Goal: Use online tool/utility: Utilize a website feature to perform a specific function

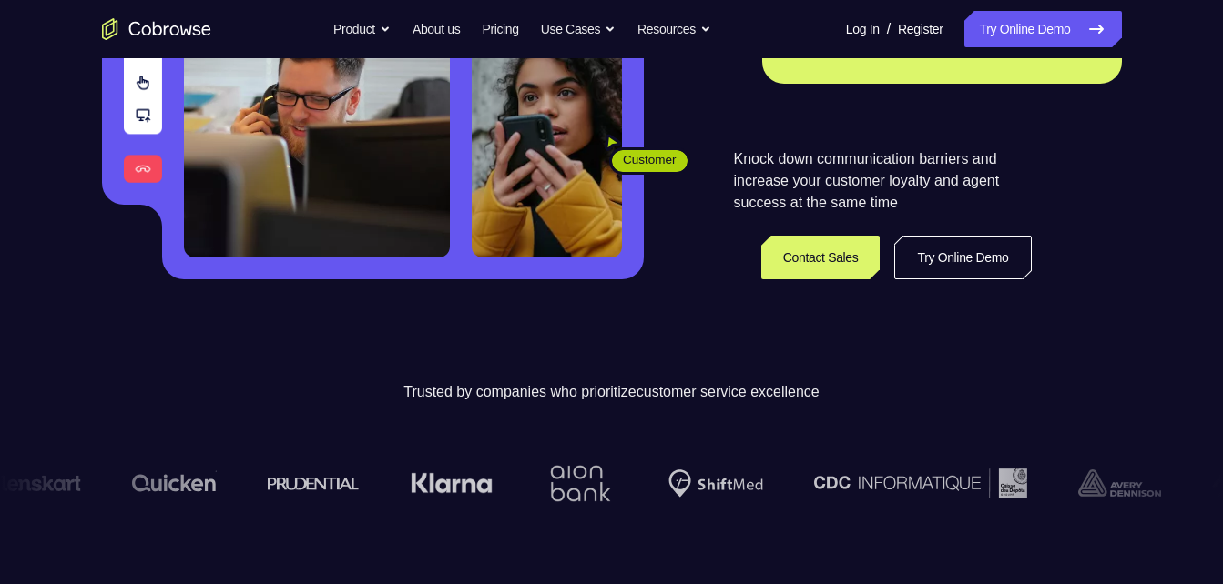
scroll to position [338, 0]
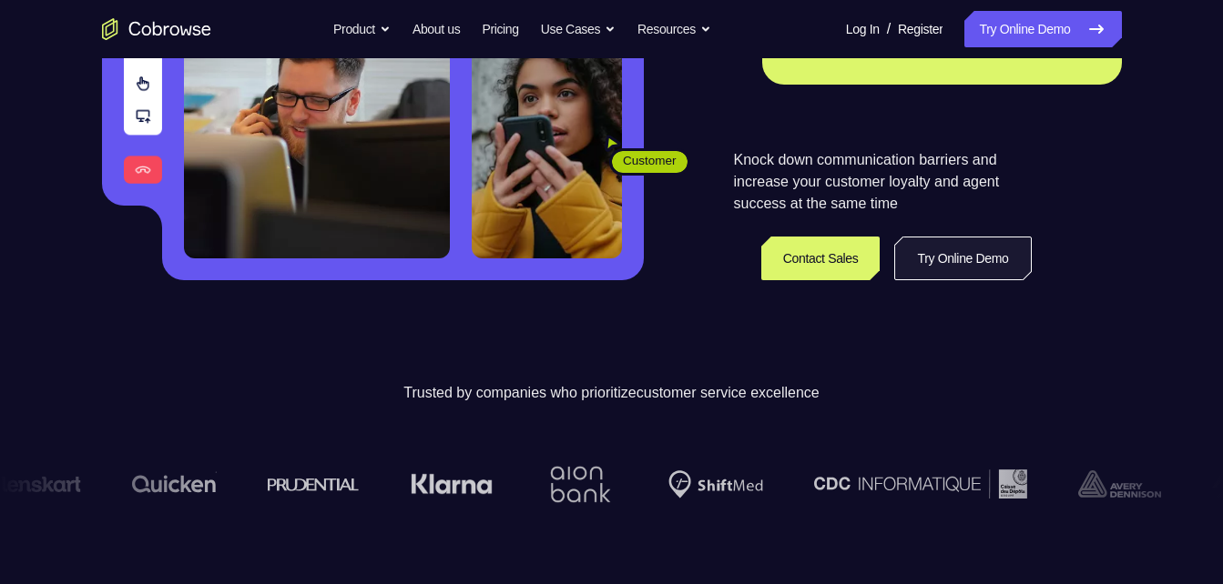
click at [928, 267] on link "Try Online Demo" at bounding box center [962, 259] width 137 height 44
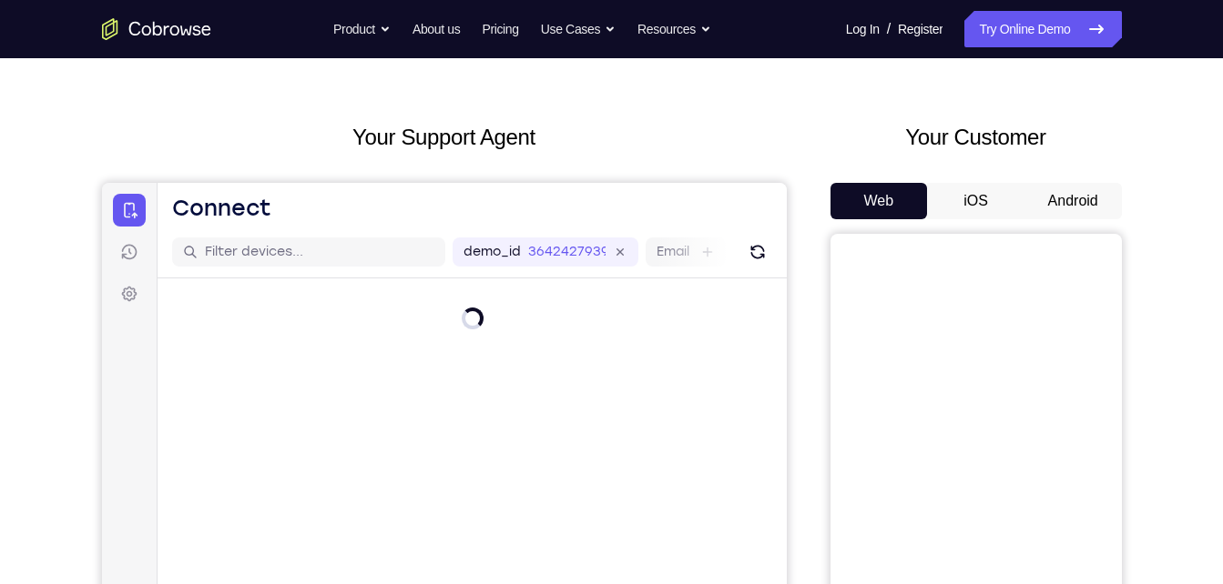
click at [1041, 203] on button "Android" at bounding box center [1072, 201] width 97 height 36
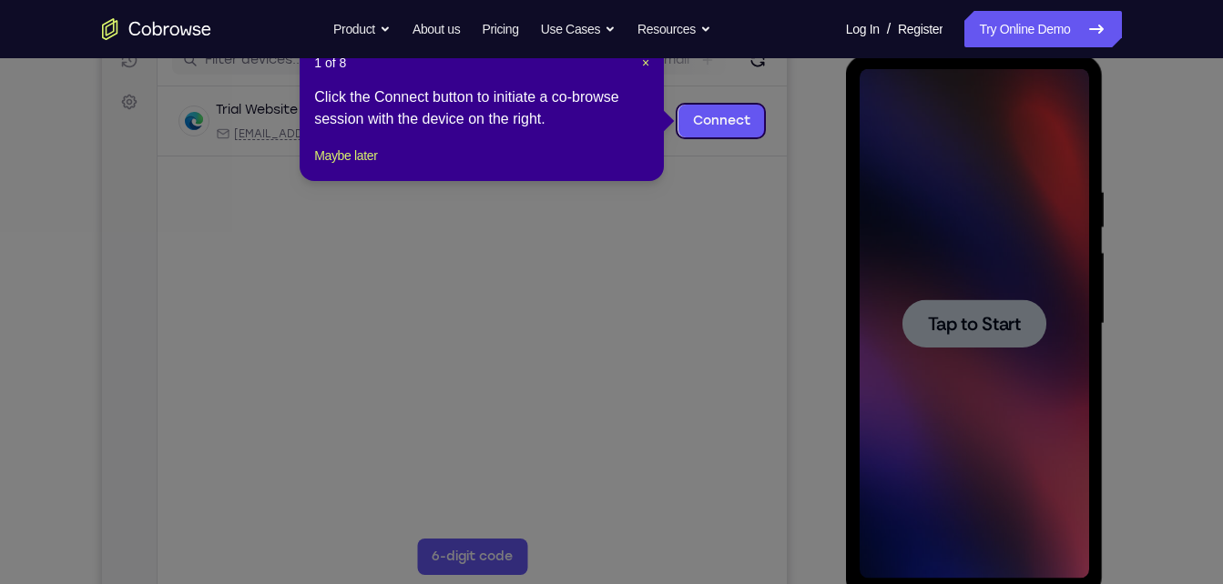
click at [817, 260] on icon at bounding box center [618, 292] width 1236 height 584
click at [721, 126] on link "Connect" at bounding box center [720, 121] width 86 height 33
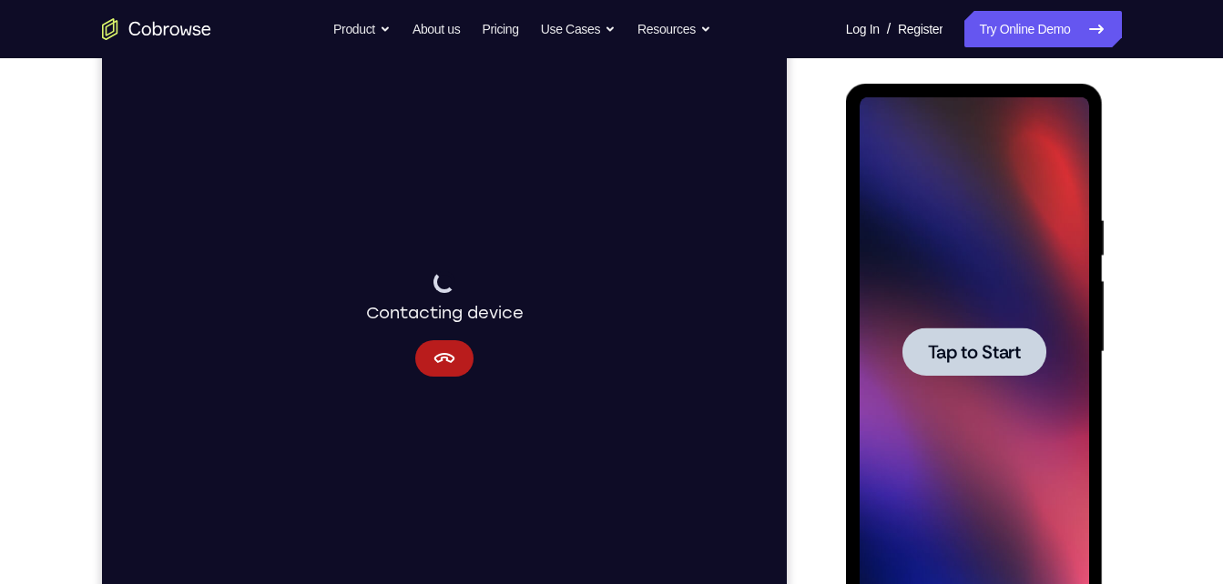
scroll to position [219, 0]
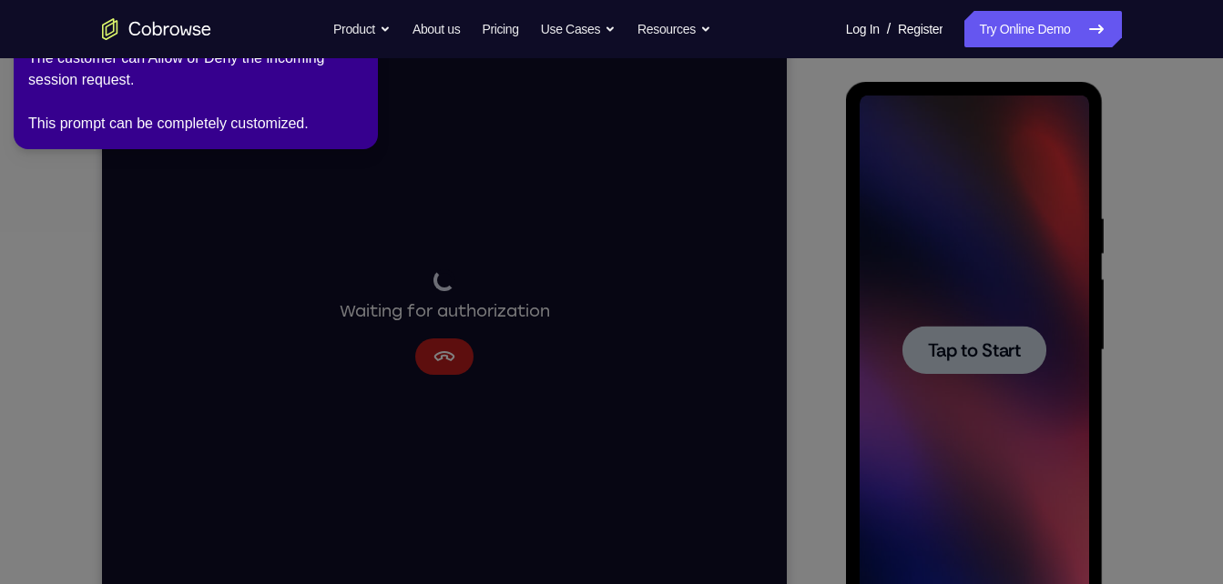
click at [992, 350] on span "Tap to Start" at bounding box center [974, 350] width 93 height 18
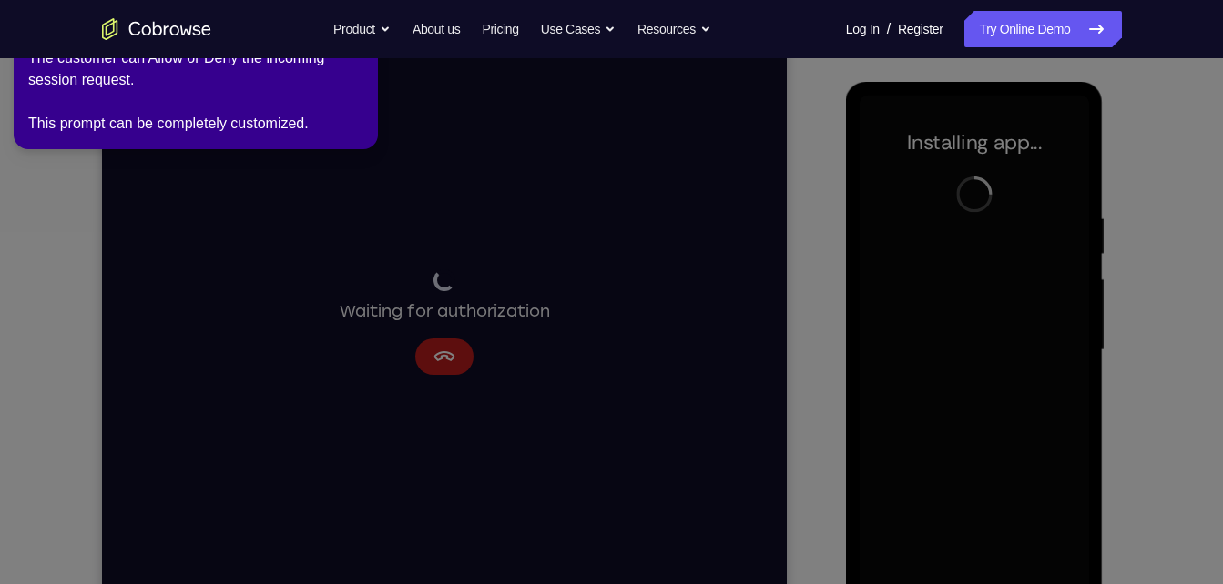
click at [440, 341] on icon at bounding box center [615, 289] width 1244 height 592
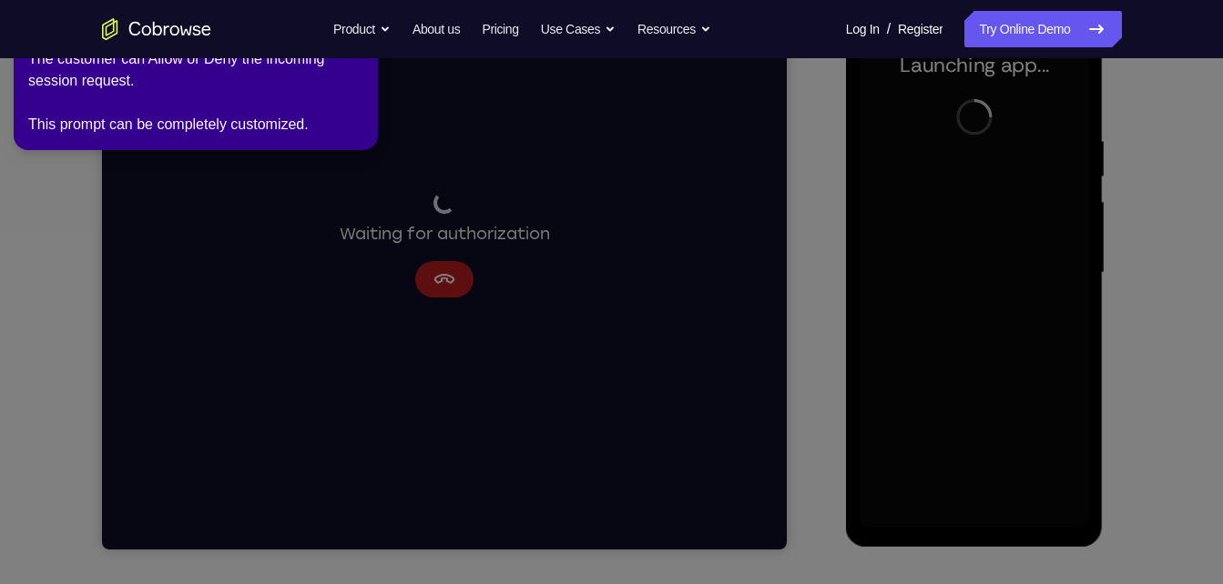
scroll to position [298, 0]
click at [440, 341] on icon at bounding box center [615, 289] width 1244 height 592
click at [198, 73] on div "The customer can Allow or Deny the incoming session request. This prompt can be…" at bounding box center [195, 90] width 335 height 87
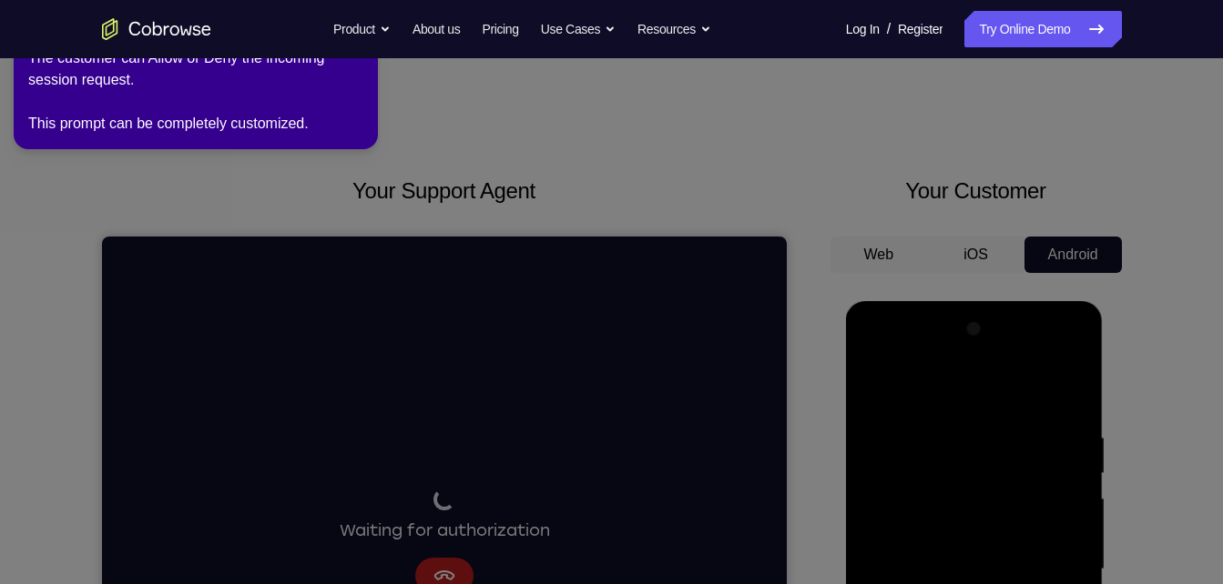
click at [398, 168] on icon at bounding box center [615, 289] width 1244 height 592
click at [361, 41] on button "Product" at bounding box center [361, 29] width 57 height 36
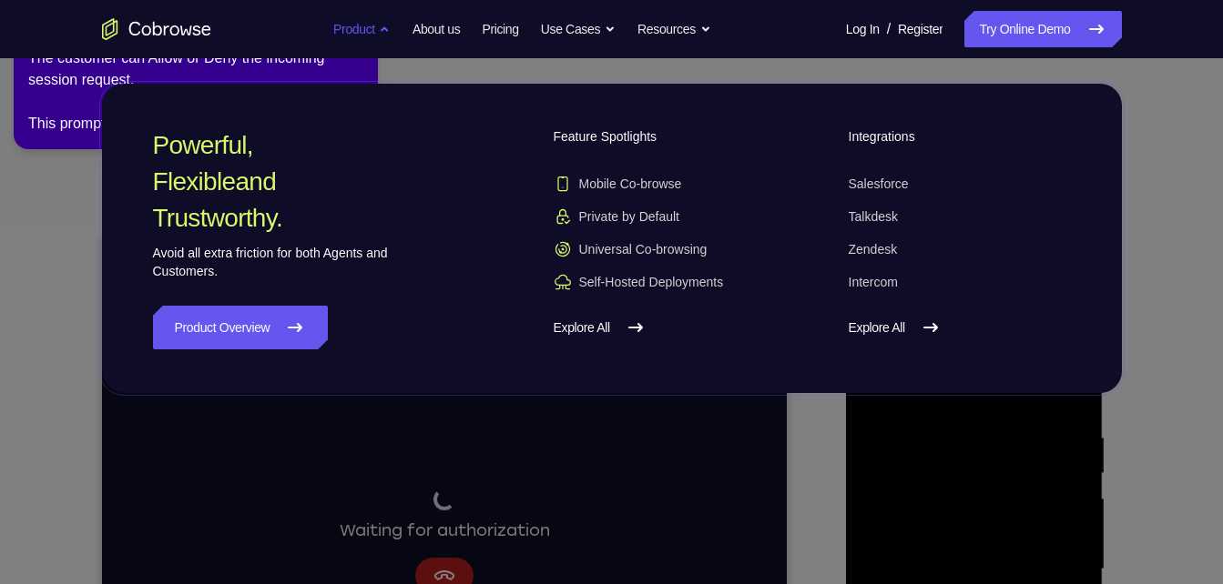
click at [368, 36] on button "Product" at bounding box center [361, 29] width 57 height 36
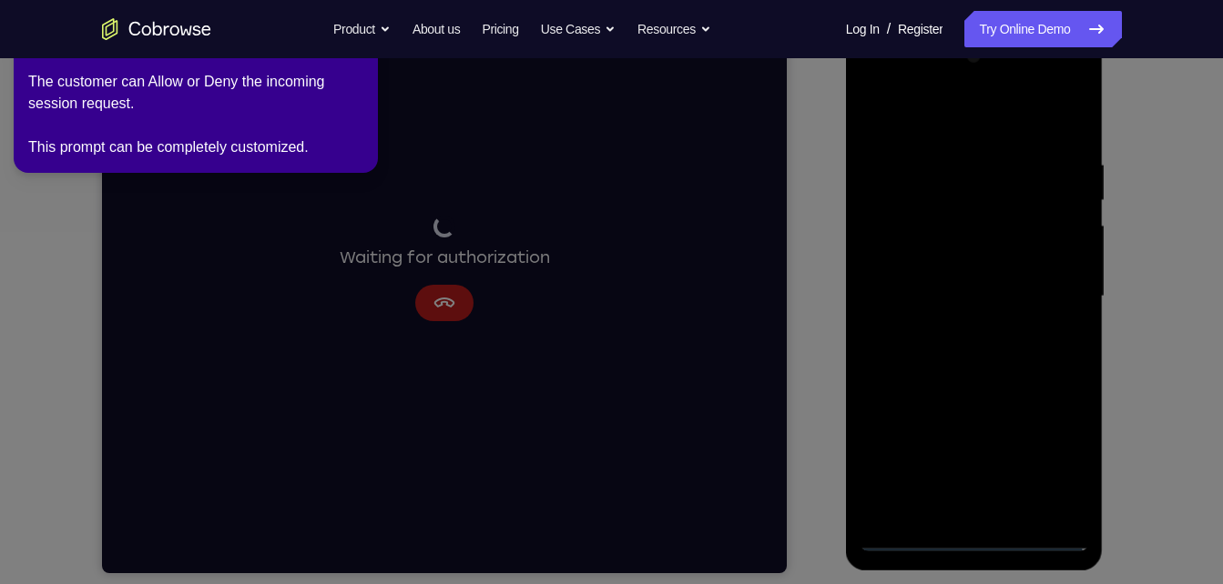
scroll to position [295, 0]
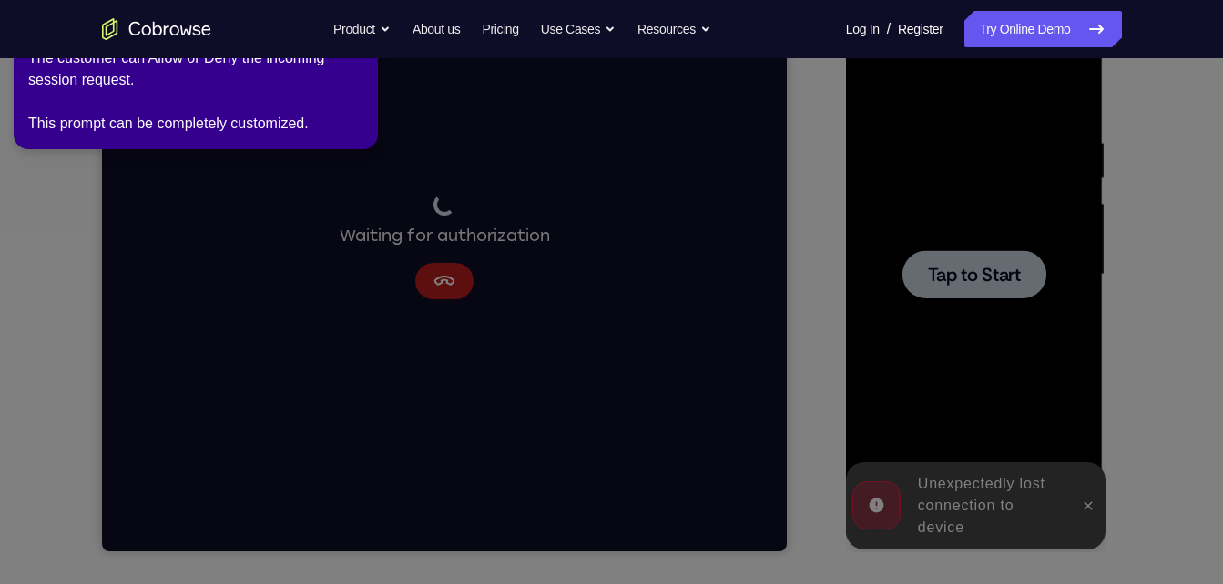
click at [445, 277] on icon at bounding box center [615, 289] width 1244 height 592
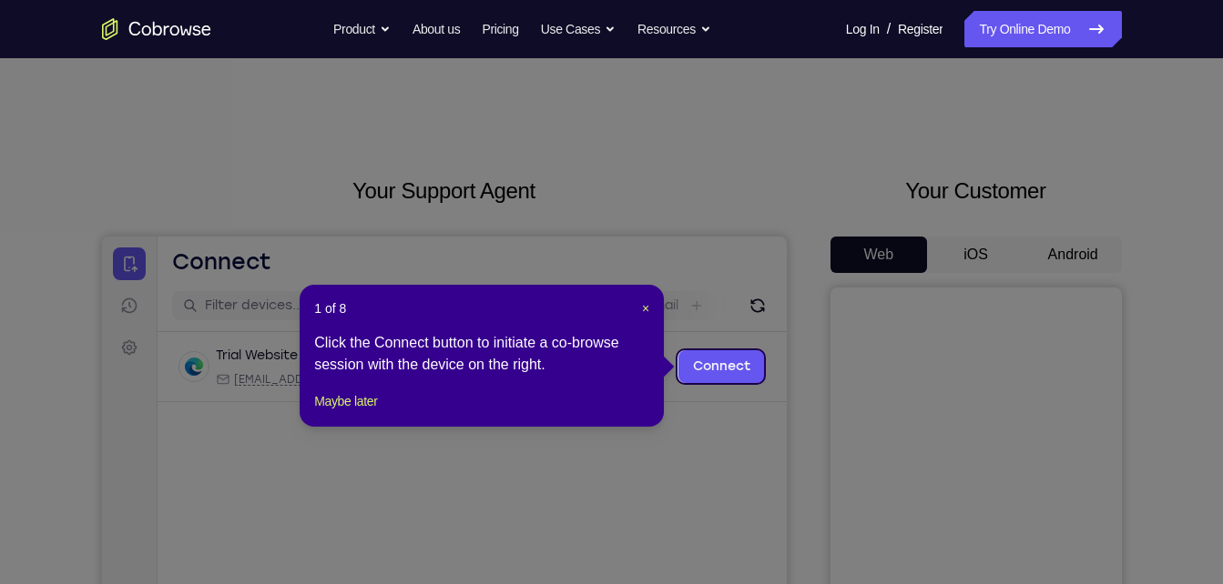
click at [1066, 261] on icon at bounding box center [618, 292] width 1236 height 584
click at [646, 306] on div "1 of 8 × Click the Connect button to initiate a co-browse session with the devi…" at bounding box center [482, 356] width 364 height 142
click at [646, 306] on span "×" at bounding box center [645, 308] width 7 height 15
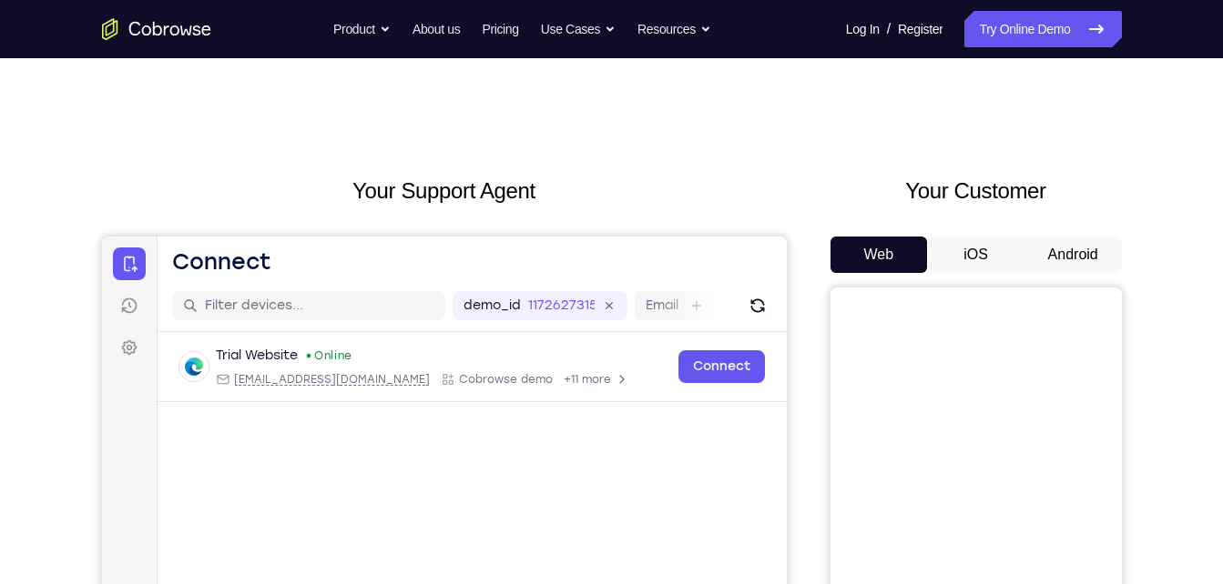
click at [1082, 253] on button "Android" at bounding box center [1072, 255] width 97 height 36
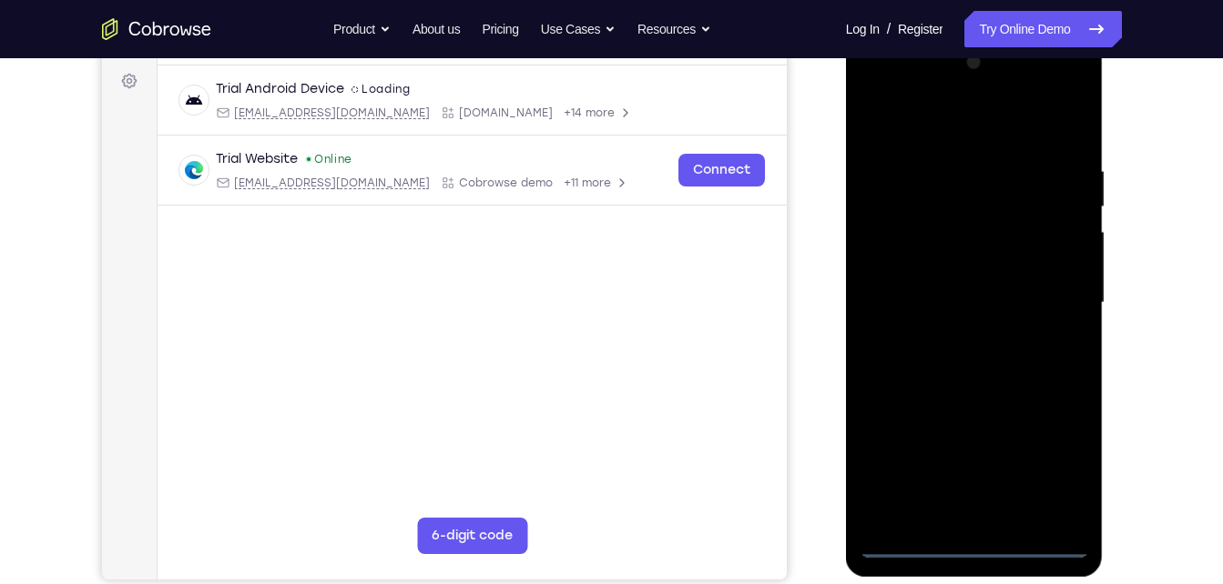
scroll to position [274, 0]
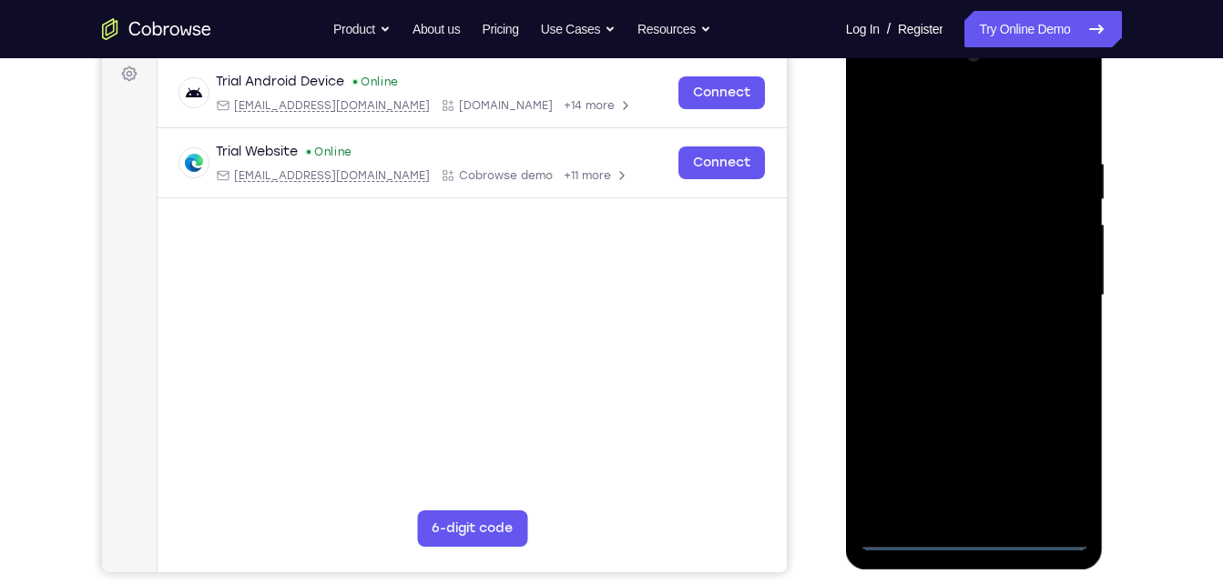
click at [975, 535] on div at bounding box center [973, 296] width 229 height 510
click at [1055, 462] on div at bounding box center [973, 296] width 229 height 510
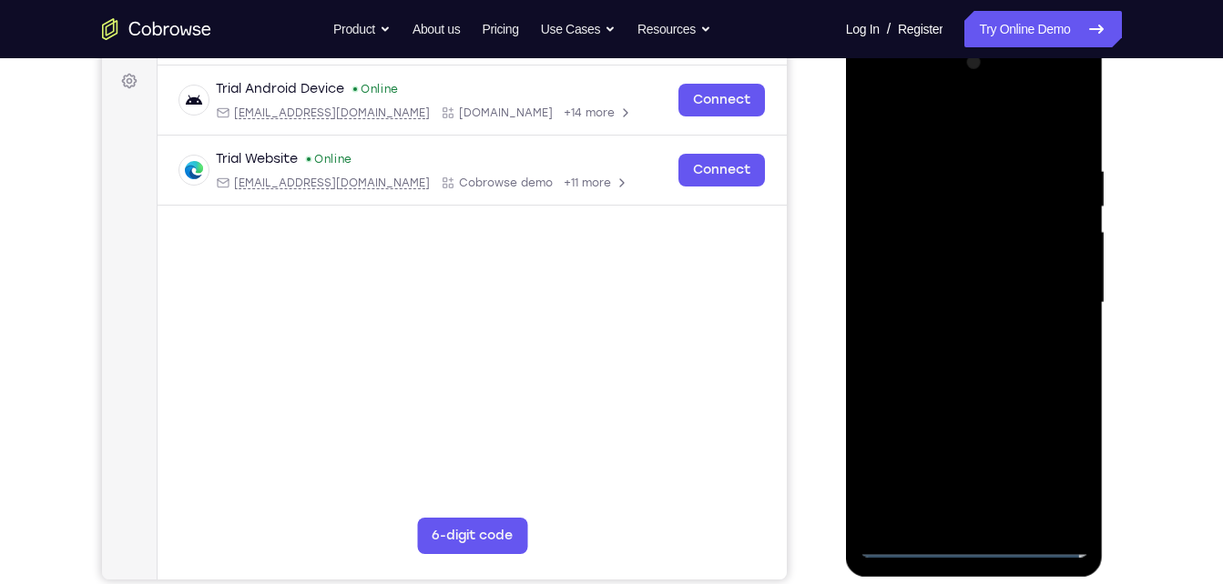
scroll to position [269, 0]
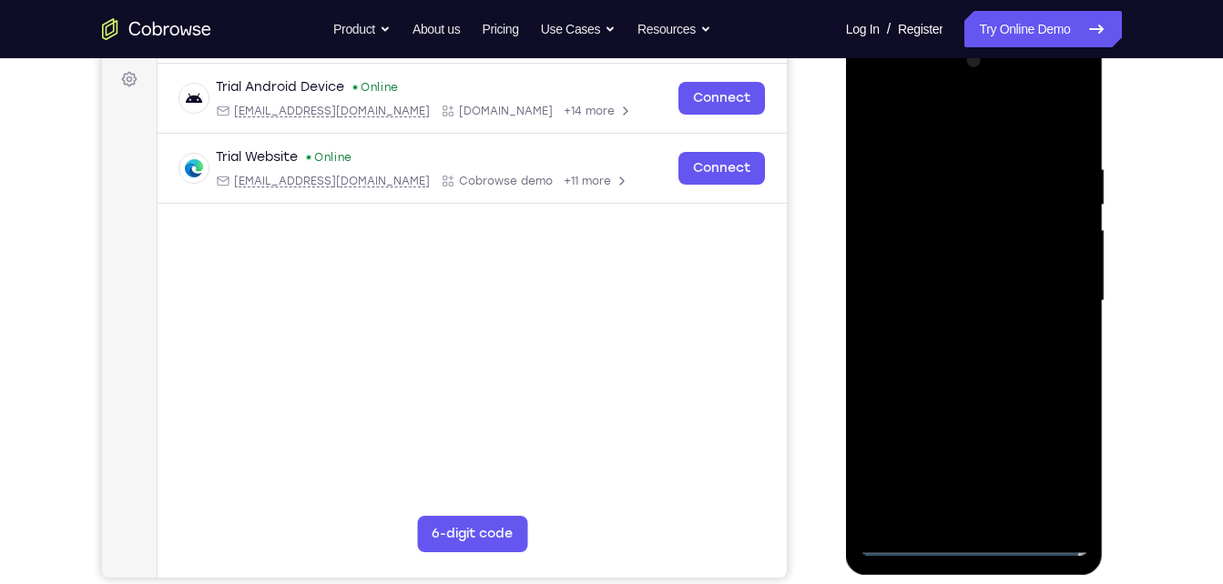
click at [870, 87] on div at bounding box center [973, 301] width 229 height 510
click at [1055, 297] on div at bounding box center [973, 301] width 229 height 510
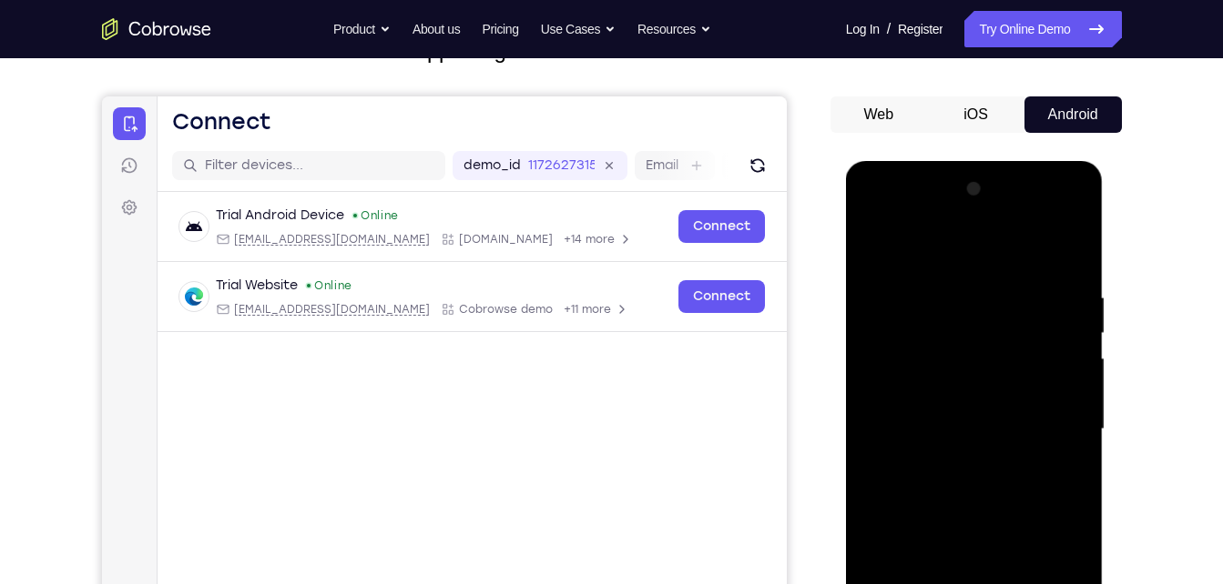
scroll to position [141, 0]
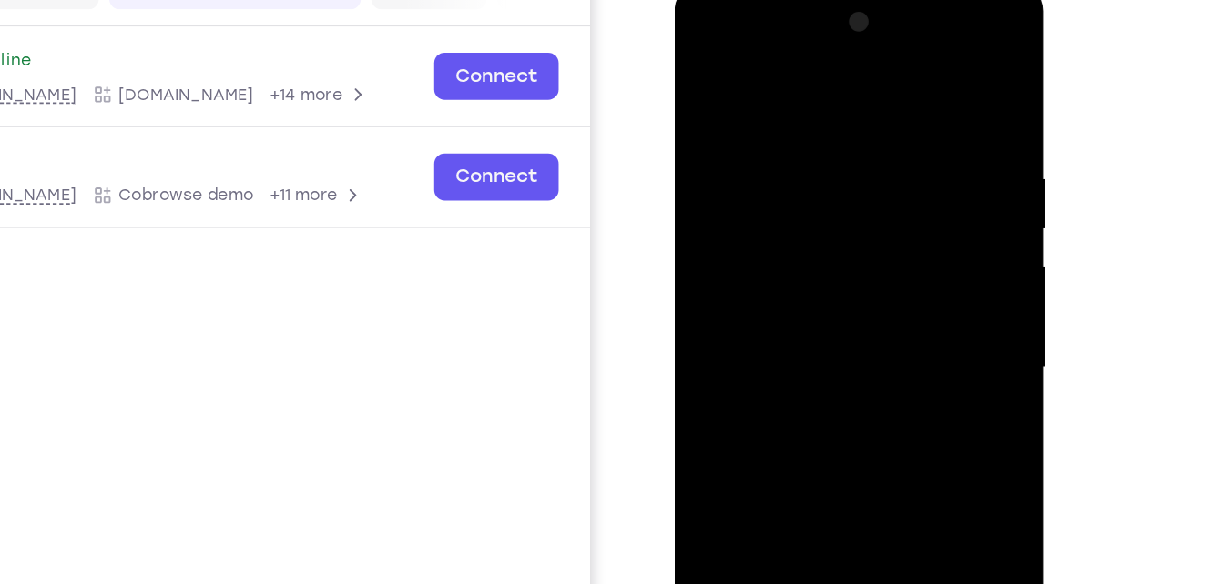
scroll to position [135, 0]
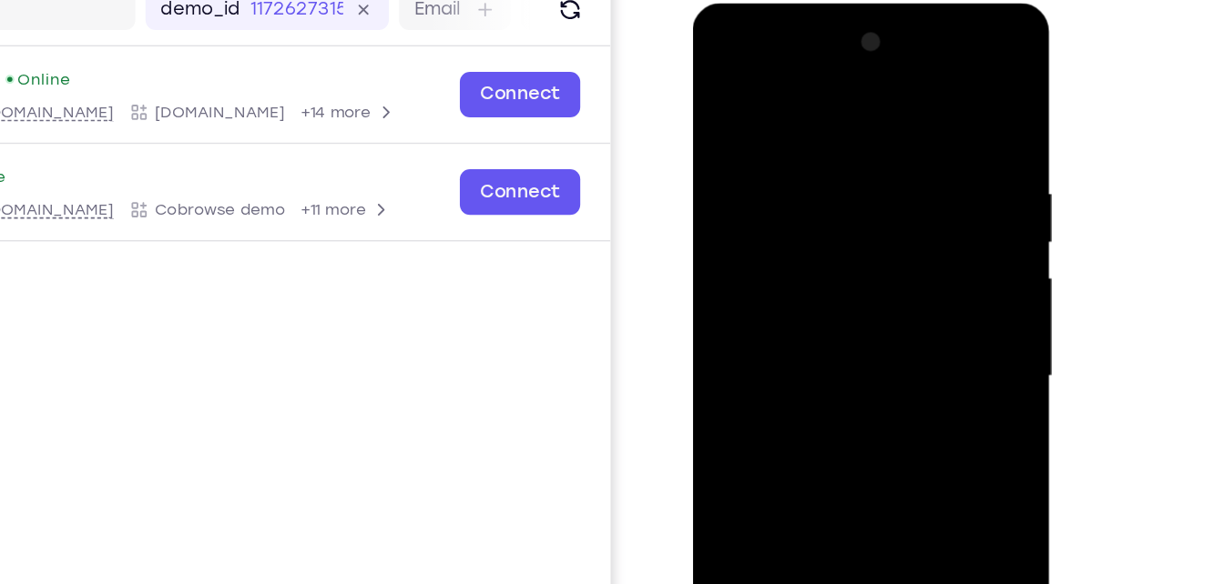
click at [806, 230] on div at bounding box center [820, 272] width 229 height 510
click at [825, 269] on div at bounding box center [820, 272] width 229 height 510
click at [844, 341] on div at bounding box center [820, 272] width 229 height 510
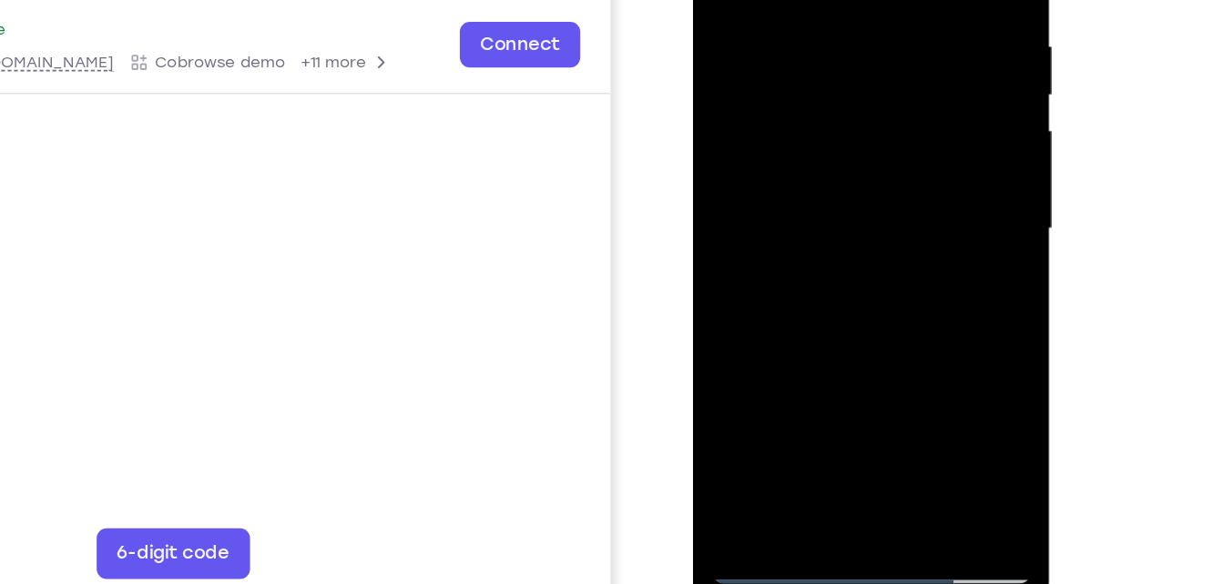
scroll to position [242, 0]
click at [861, 333] on div at bounding box center [820, 123] width 229 height 510
click at [824, 218] on div at bounding box center [820, 123] width 229 height 510
click at [817, 108] on div at bounding box center [820, 123] width 229 height 510
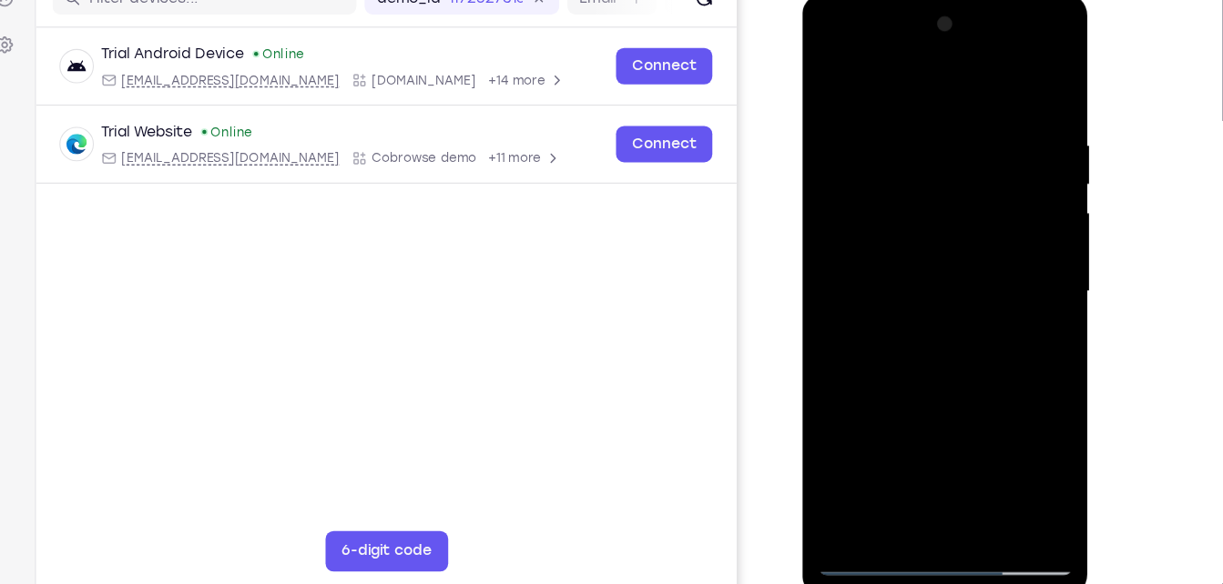
scroll to position [249, 0]
click at [862, 497] on div at bounding box center [930, 261] width 229 height 510
click at [917, 373] on div at bounding box center [930, 261] width 229 height 510
click at [883, 77] on div at bounding box center [930, 261] width 229 height 510
click at [1000, 224] on div at bounding box center [930, 261] width 229 height 510
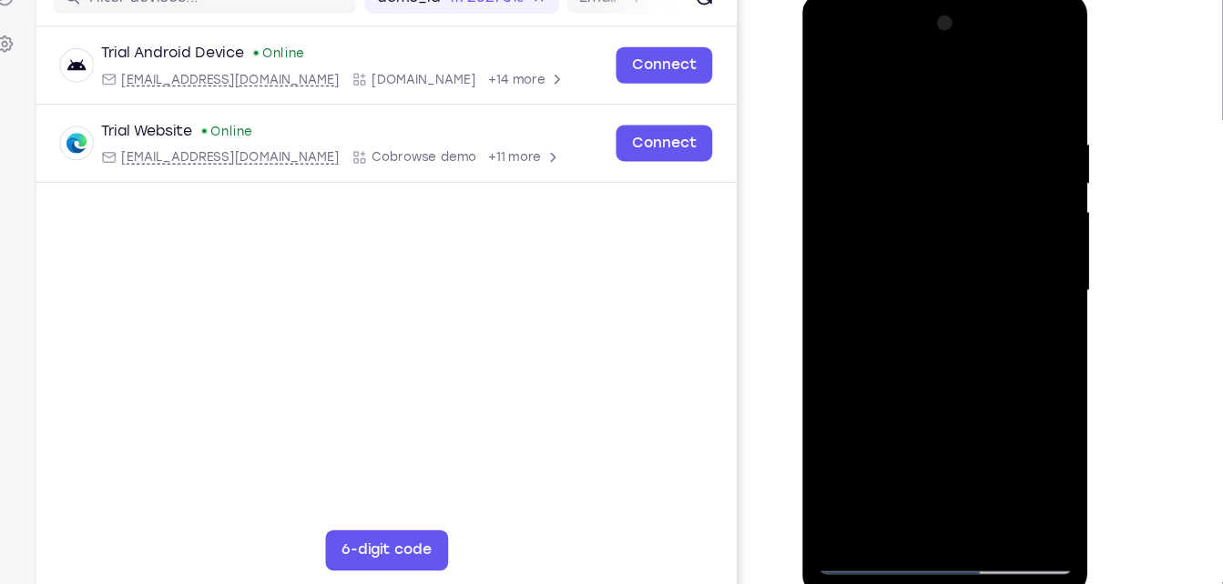
click at [933, 226] on div at bounding box center [930, 261] width 229 height 510
click at [929, 231] on div at bounding box center [930, 261] width 229 height 510
click at [1009, 224] on div at bounding box center [930, 261] width 229 height 510
click at [878, 193] on div at bounding box center [930, 261] width 229 height 510
click at [868, 101] on div at bounding box center [930, 261] width 229 height 510
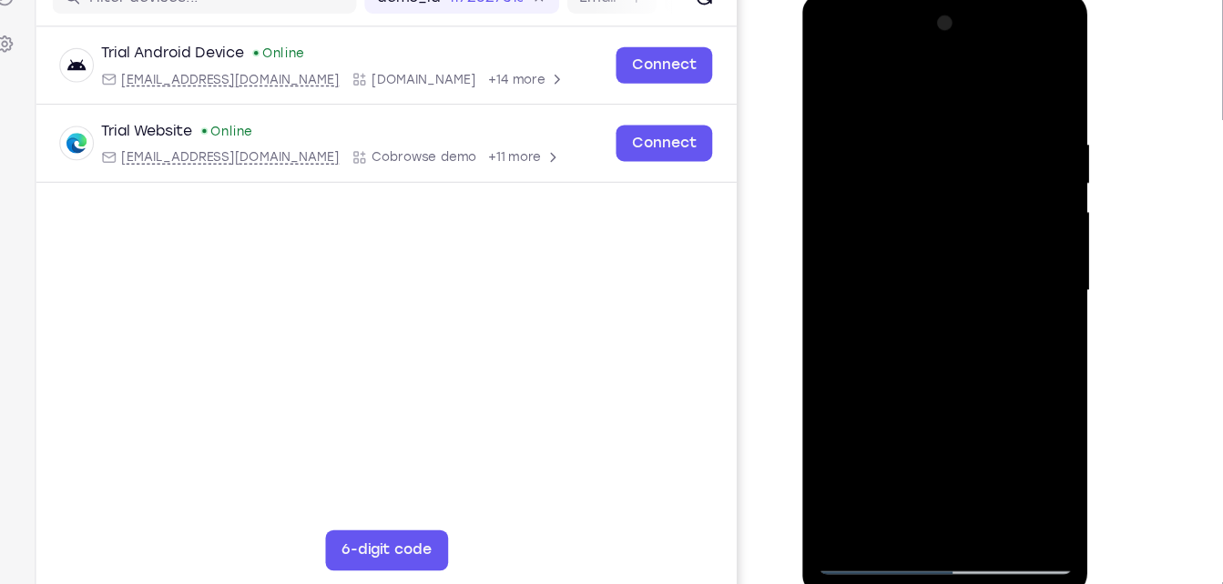
click at [935, 300] on div at bounding box center [930, 261] width 229 height 510
click at [868, 101] on div at bounding box center [930, 261] width 229 height 510
click at [1026, 100] on div at bounding box center [930, 261] width 229 height 510
click at [833, 76] on div at bounding box center [930, 261] width 229 height 510
click at [1005, 304] on div at bounding box center [930, 261] width 229 height 510
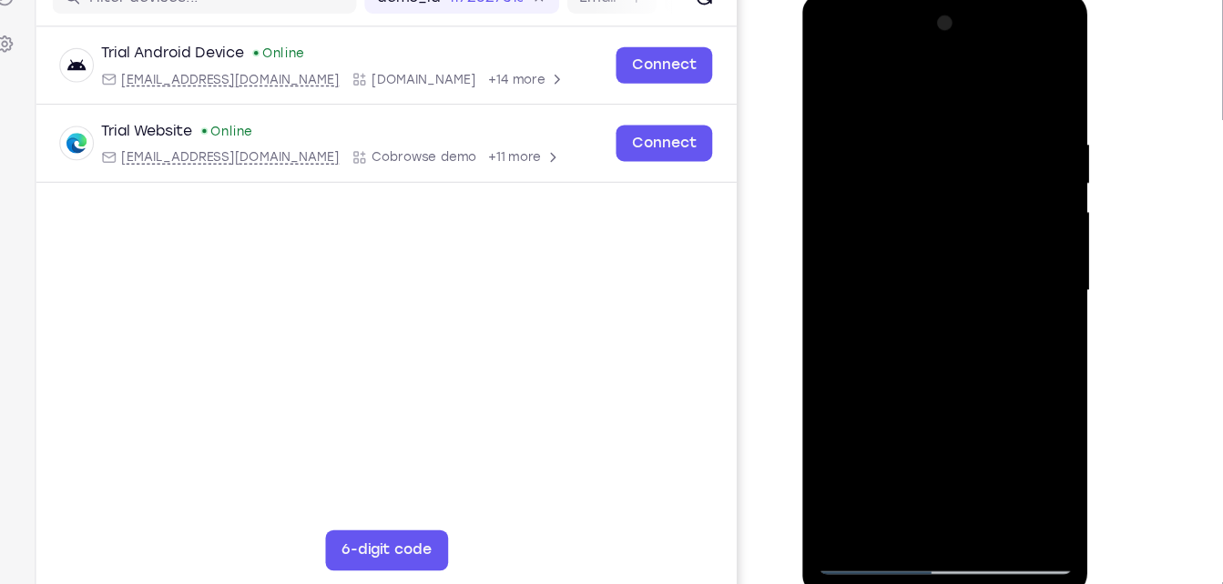
click at [885, 99] on div at bounding box center [930, 261] width 229 height 510
click at [889, 101] on div at bounding box center [930, 261] width 229 height 510
click at [831, 72] on div at bounding box center [930, 261] width 229 height 510
click at [939, 304] on div at bounding box center [930, 261] width 229 height 510
click at [872, 272] on div at bounding box center [930, 261] width 229 height 510
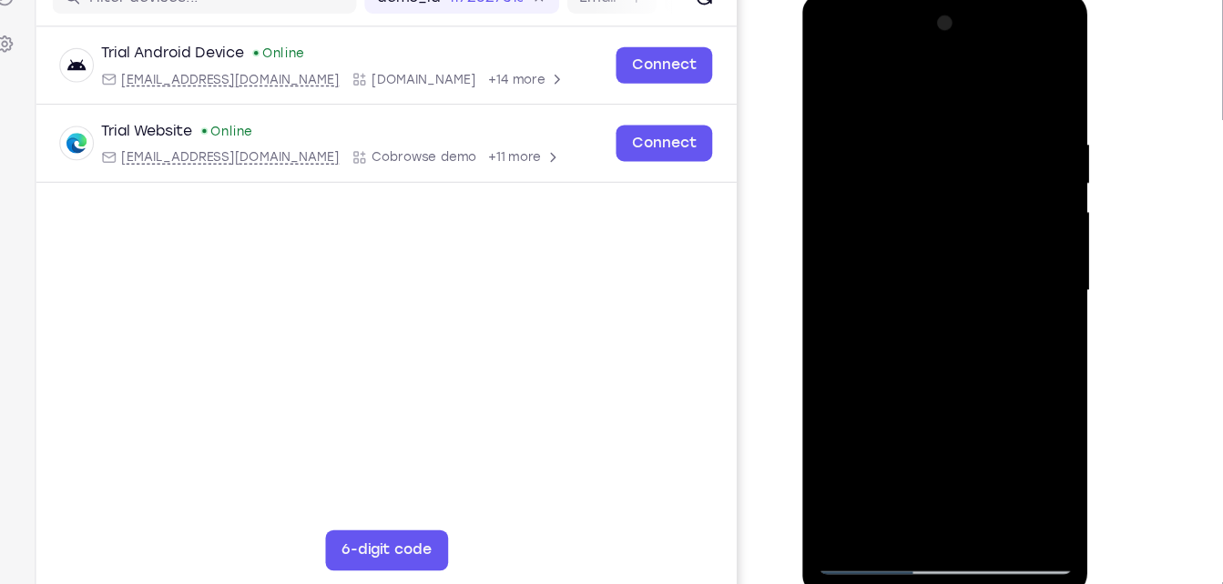
click at [868, 316] on div at bounding box center [930, 261] width 229 height 510
click at [1031, 389] on div at bounding box center [930, 261] width 229 height 510
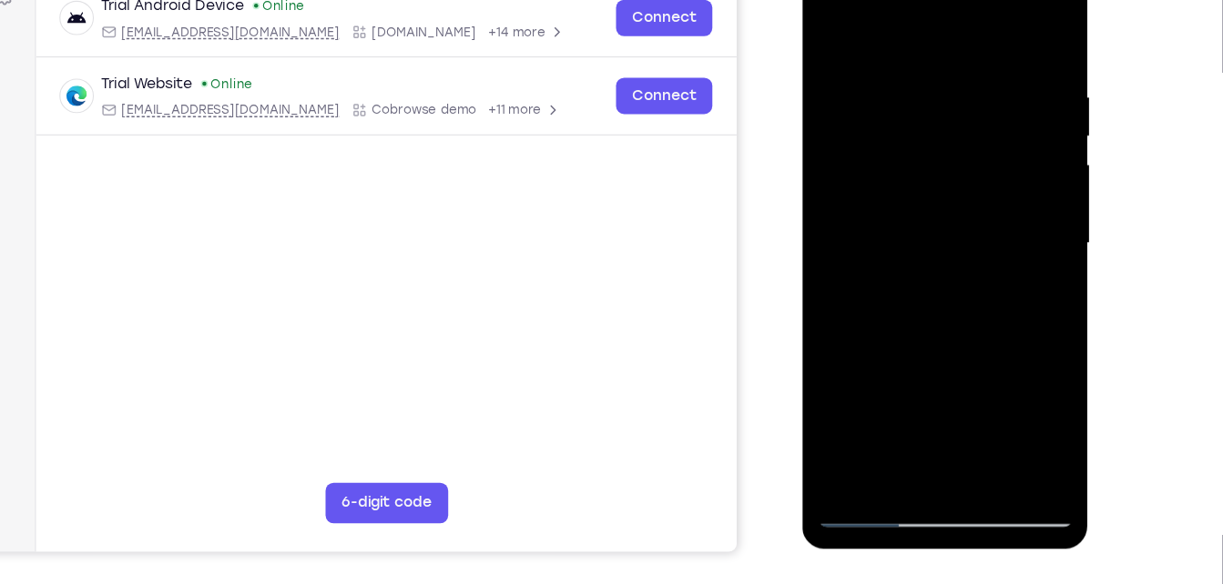
scroll to position [289, 0]
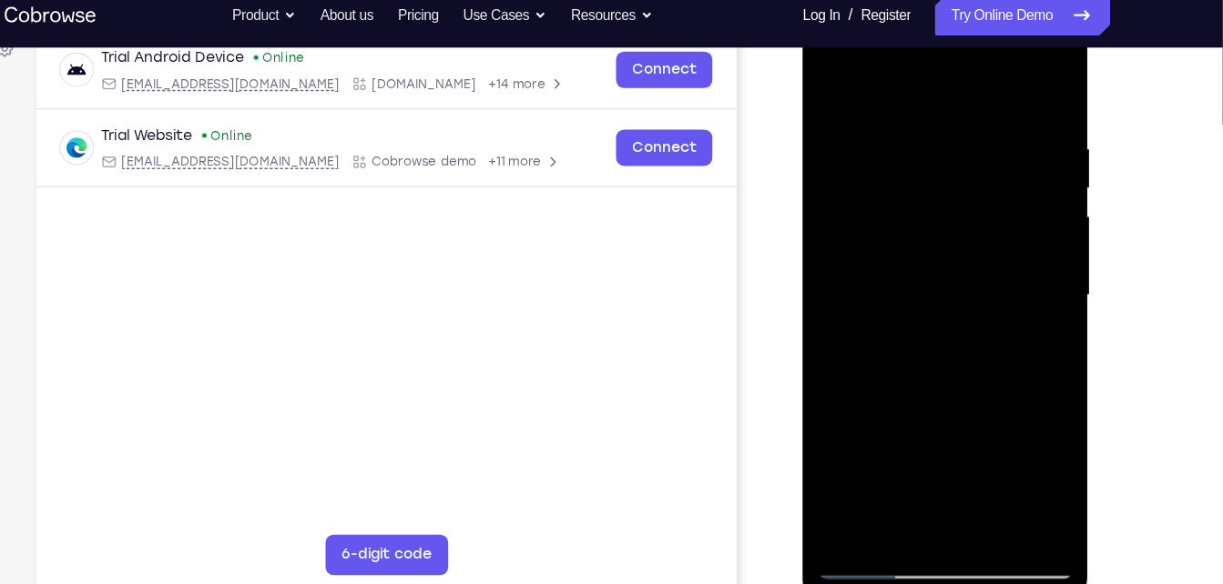
drag, startPoint x: 980, startPoint y: 376, endPoint x: 988, endPoint y: 225, distance: 151.3
click at [988, 225] on div at bounding box center [930, 266] width 229 height 510
drag, startPoint x: 971, startPoint y: 442, endPoint x: 970, endPoint y: 359, distance: 83.8
click at [970, 359] on div at bounding box center [930, 266] width 229 height 510
click at [885, 393] on div at bounding box center [930, 266] width 229 height 510
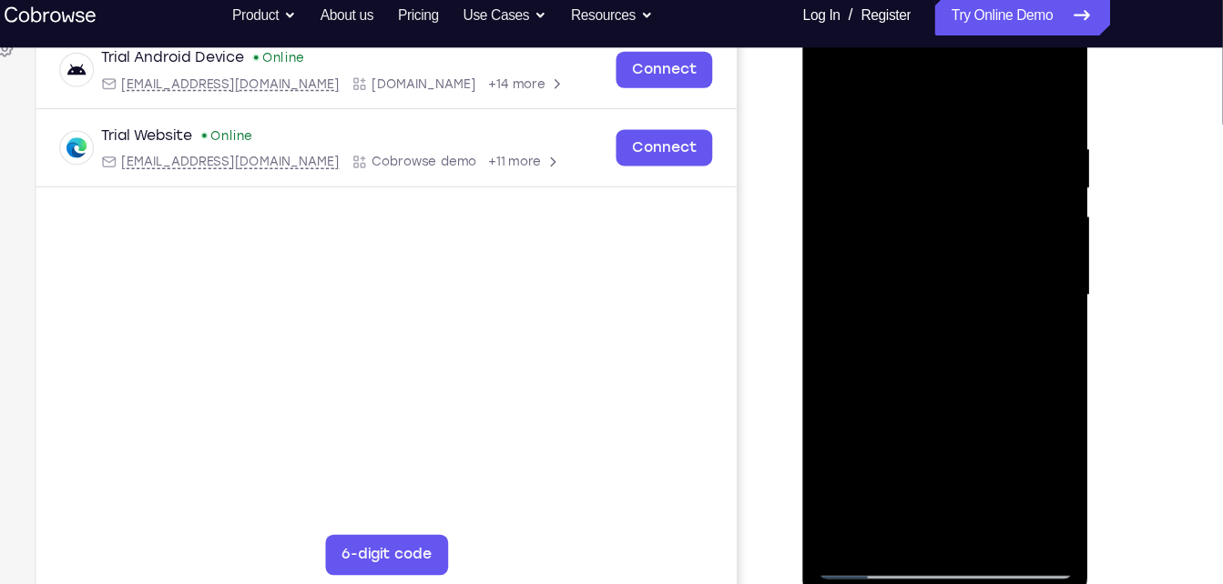
click at [857, 376] on div at bounding box center [930, 266] width 229 height 510
click at [857, 377] on div at bounding box center [930, 266] width 229 height 510
click at [860, 502] on div at bounding box center [930, 266] width 229 height 510
click at [981, 481] on div at bounding box center [930, 266] width 229 height 510
click at [866, 501] on div at bounding box center [930, 266] width 229 height 510
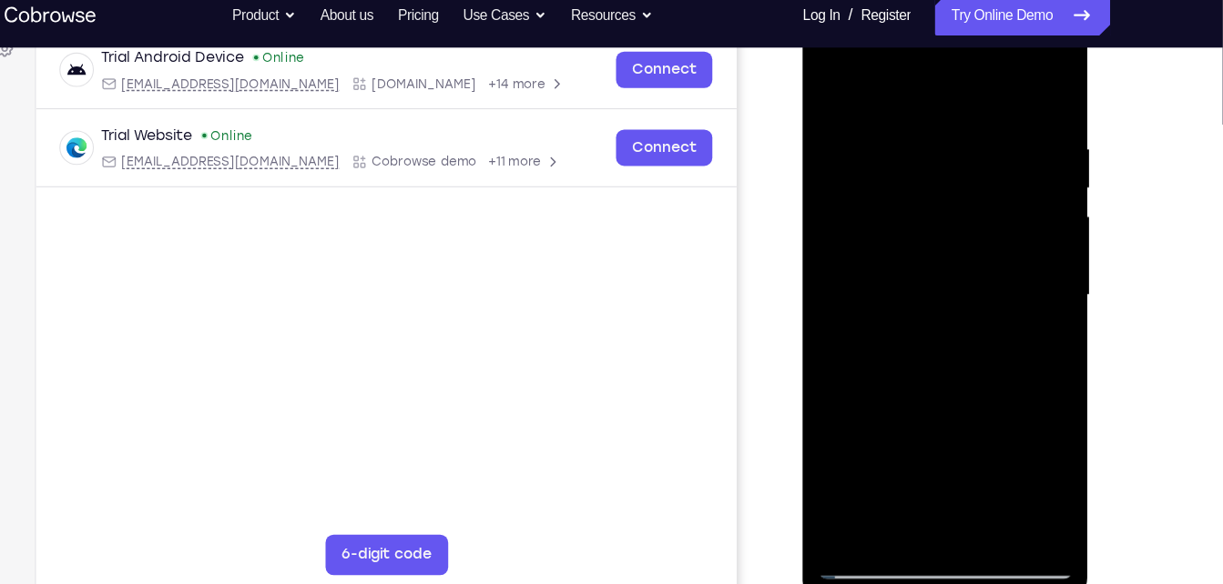
click at [833, 80] on div at bounding box center [930, 266] width 229 height 510
click at [883, 361] on div at bounding box center [930, 266] width 229 height 510
click at [869, 316] on div at bounding box center [930, 266] width 229 height 510
click at [864, 428] on div at bounding box center [930, 266] width 229 height 510
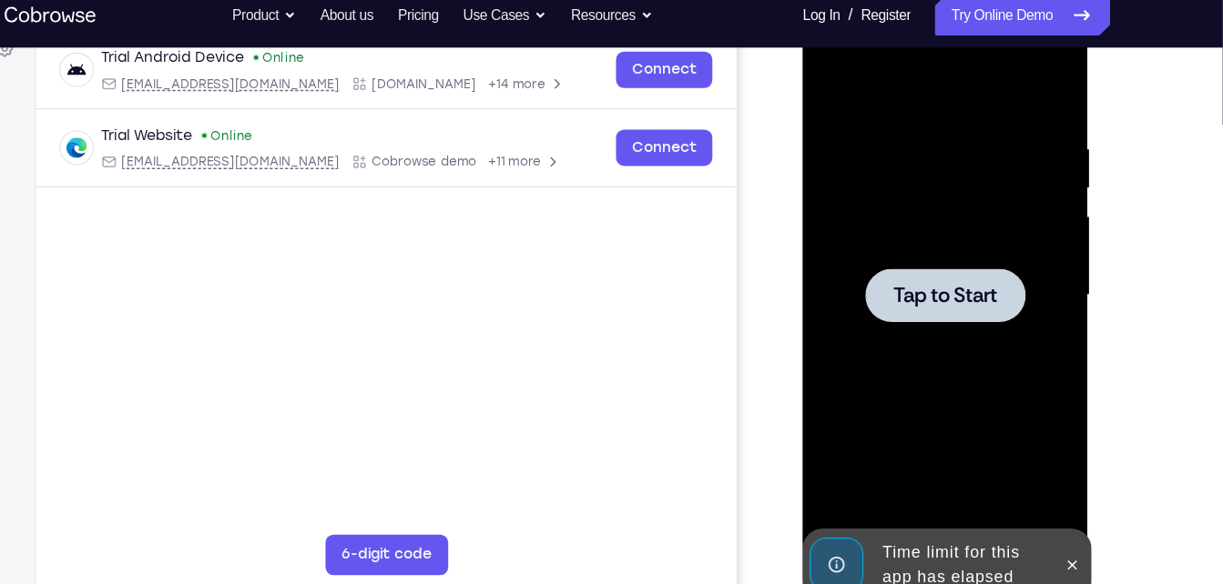
click at [919, 265] on span "Tap to Start" at bounding box center [930, 266] width 93 height 18
